Goal: Task Accomplishment & Management: Manage account settings

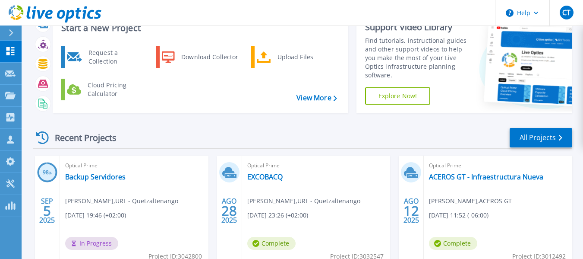
scroll to position [86, 0]
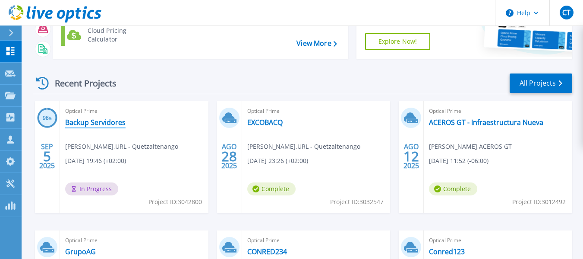
click at [108, 123] on link "Backup Servidores" at bounding box center [95, 122] width 60 height 9
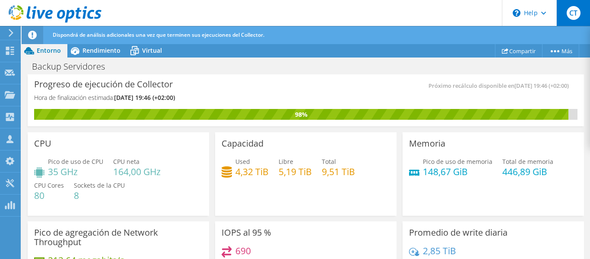
click at [576, 16] on span "CT" at bounding box center [573, 13] width 14 height 14
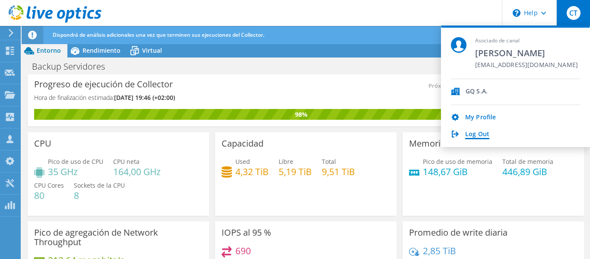
click at [481, 133] on link "Log Out" at bounding box center [477, 134] width 24 height 8
